Goal: Task Accomplishment & Management: Use online tool/utility

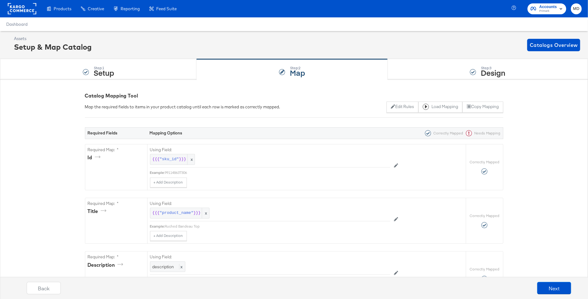
click at [27, 11] on rect at bounding box center [22, 8] width 29 height 11
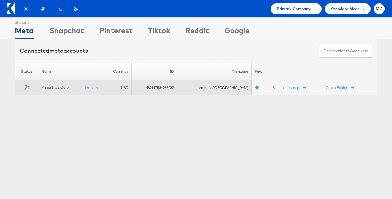
click at [56, 88] on link "Primark US Corp" at bounding box center [55, 87] width 27 height 5
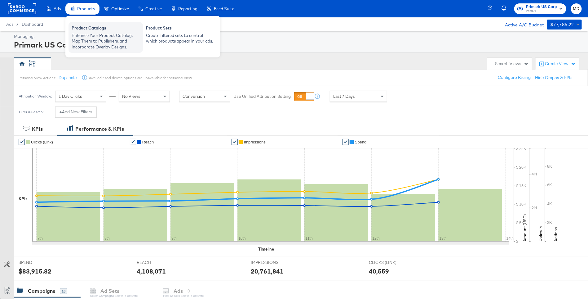
click at [86, 32] on div "Product Catalogs" at bounding box center [106, 28] width 68 height 7
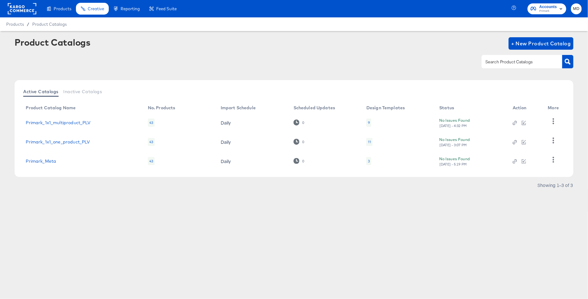
click at [33, 157] on td "Primark_Meta" at bounding box center [82, 160] width 122 height 19
click at [33, 158] on link "Primark_Meta" at bounding box center [41, 160] width 30 height 5
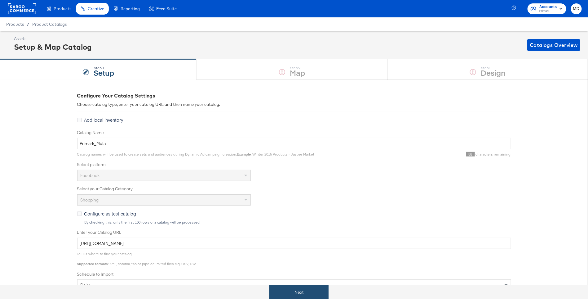
click at [310, 289] on button "Next" at bounding box center [298, 292] width 59 height 14
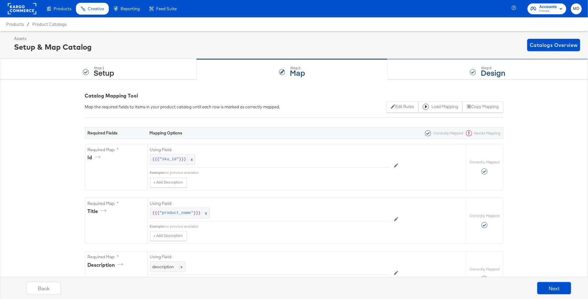
click at [425, 68] on div "Step: 3 Design" at bounding box center [488, 69] width 200 height 20
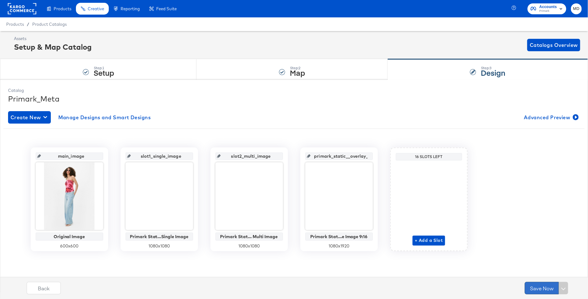
click at [540, 284] on button "Save Now" at bounding box center [542, 288] width 34 height 12
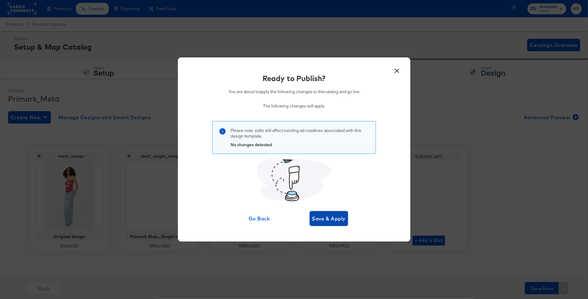
click at [337, 221] on span "Save & Apply" at bounding box center [329, 218] width 34 height 9
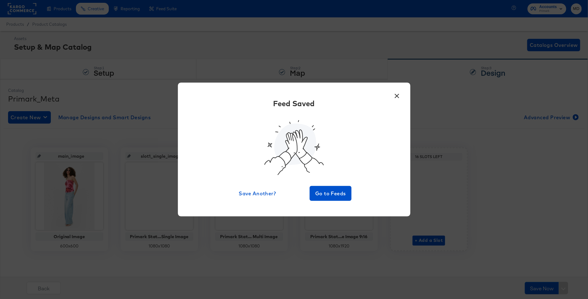
click at [52, 7] on div "× Feed Saved Save Another? Go to Feeds" at bounding box center [294, 149] width 588 height 299
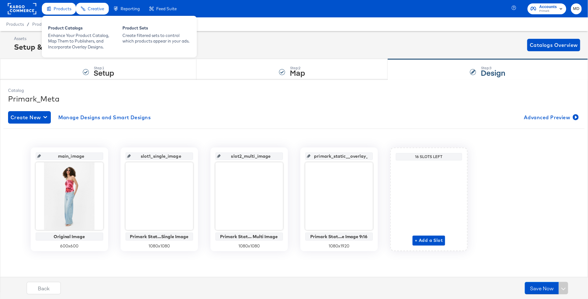
click at [56, 13] on div "Products" at bounding box center [59, 9] width 34 height 12
click at [62, 36] on div "Enhance Your Product Catalog, Map Them to Publishers, and Incorporate Overlay D…" at bounding box center [82, 41] width 68 height 17
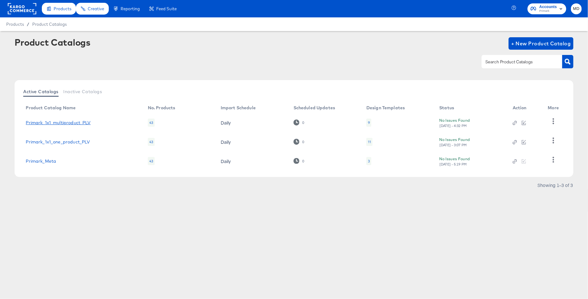
click at [59, 123] on link "Primark_1x1_multiproduct_PLV" at bounding box center [58, 122] width 65 height 5
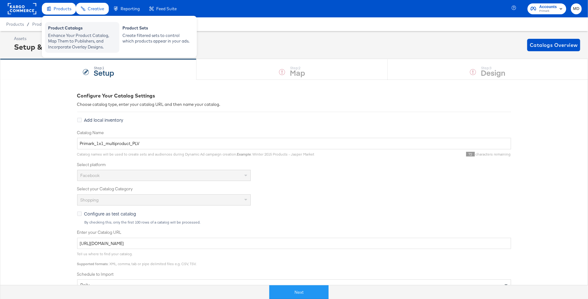
click at [60, 28] on div "Product Catalogs" at bounding box center [82, 28] width 68 height 7
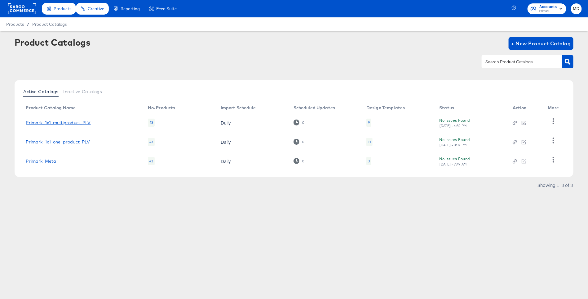
click at [73, 120] on link "Primark_1x1_multiproduct_PLV" at bounding box center [58, 122] width 65 height 5
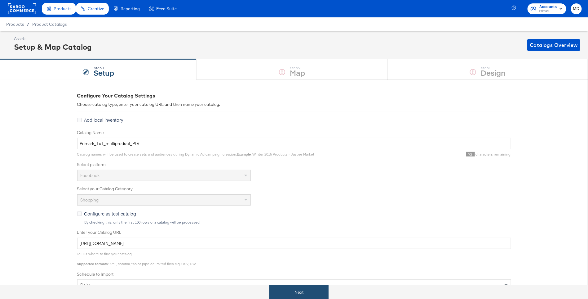
click at [295, 289] on button "Next" at bounding box center [298, 292] width 59 height 14
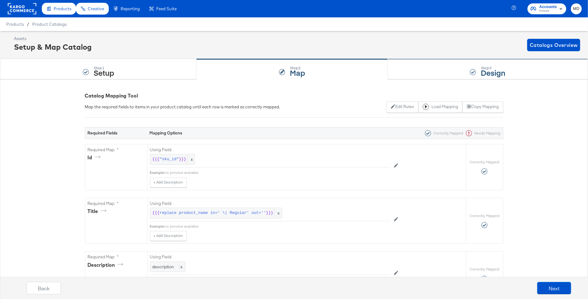
click at [454, 68] on div "Step: 3 Design" at bounding box center [488, 69] width 200 height 20
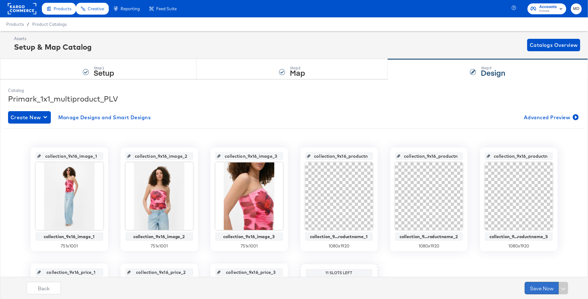
click at [536, 290] on button "Save Now" at bounding box center [542, 288] width 34 height 12
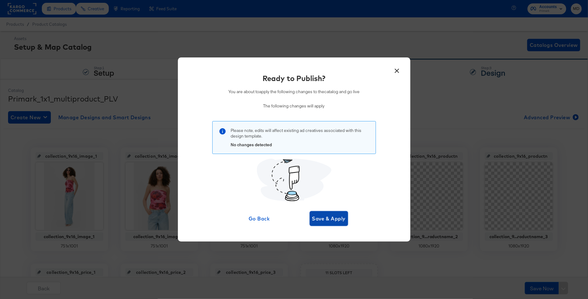
click at [319, 216] on span "Save & Apply" at bounding box center [329, 218] width 34 height 9
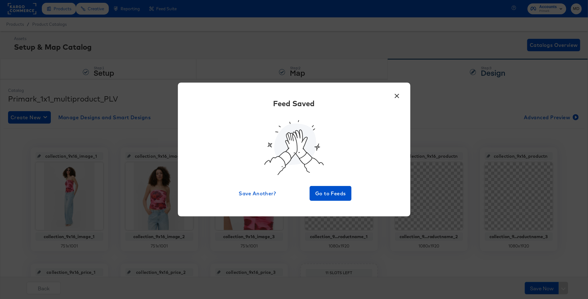
click at [399, 94] on button "×" at bounding box center [397, 94] width 11 height 11
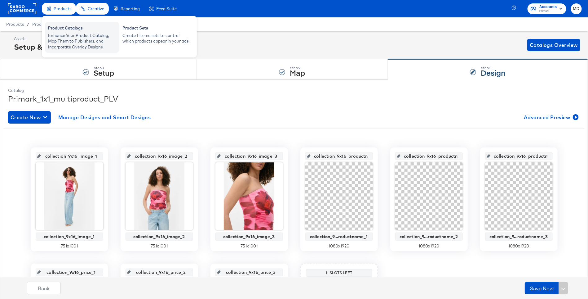
click at [70, 41] on div "Enhance Your Product Catalog, Map Them to Publishers, and Incorporate Overlay D…" at bounding box center [82, 41] width 68 height 17
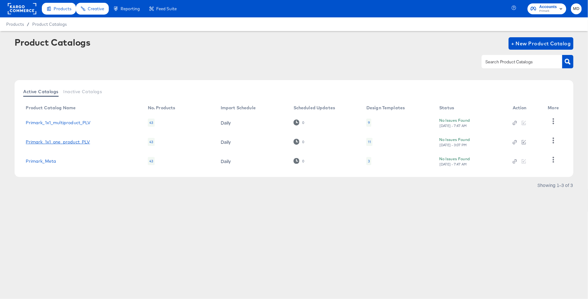
click at [51, 139] on link "Primark_1x1_one_product_PLV" at bounding box center [58, 141] width 64 height 5
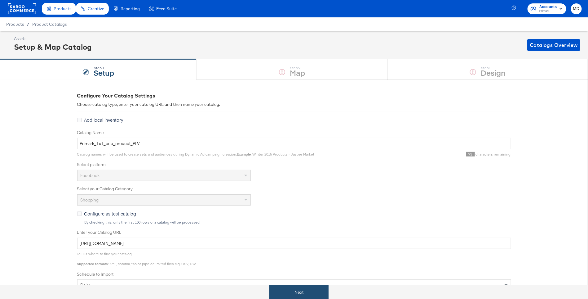
click at [304, 292] on button "Next" at bounding box center [298, 292] width 59 height 14
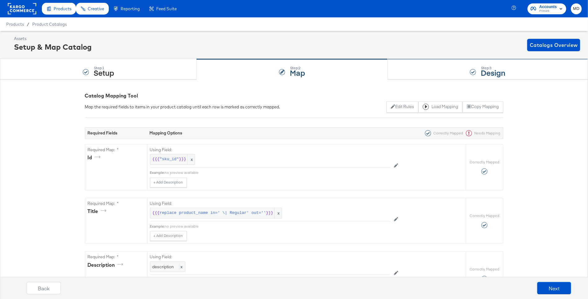
click at [454, 70] on div "Step: 3 Design" at bounding box center [488, 69] width 200 height 20
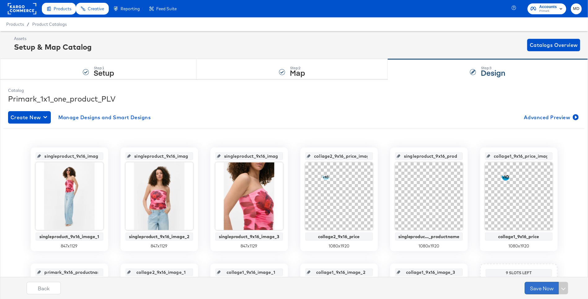
click at [534, 288] on button "Save Now" at bounding box center [542, 288] width 34 height 12
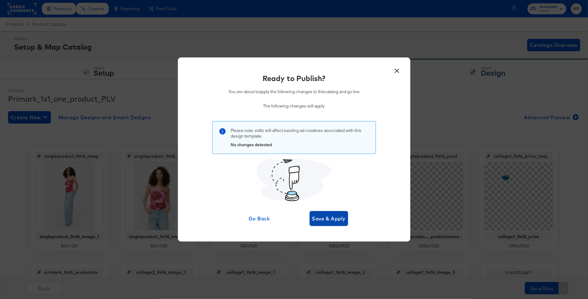
click at [320, 219] on span "Save & Apply" at bounding box center [329, 218] width 34 height 9
